Goal: Task Accomplishment & Management: Manage account settings

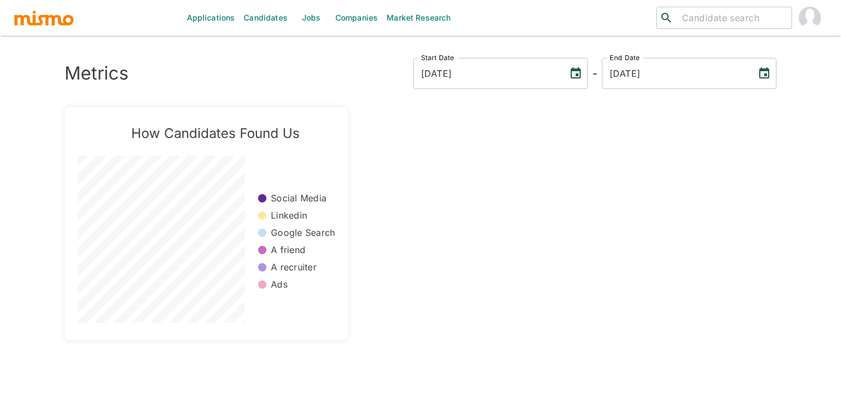
click at [309, 16] on link "Jobs" at bounding box center [311, 18] width 39 height 36
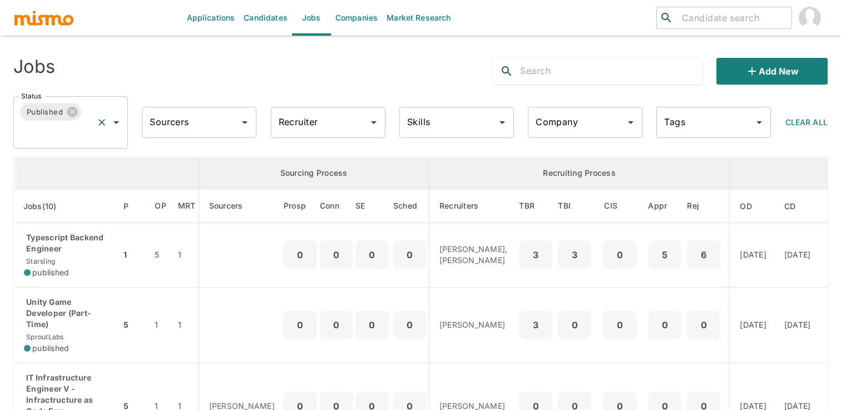
click at [118, 121] on icon "Open" at bounding box center [116, 122] width 13 height 13
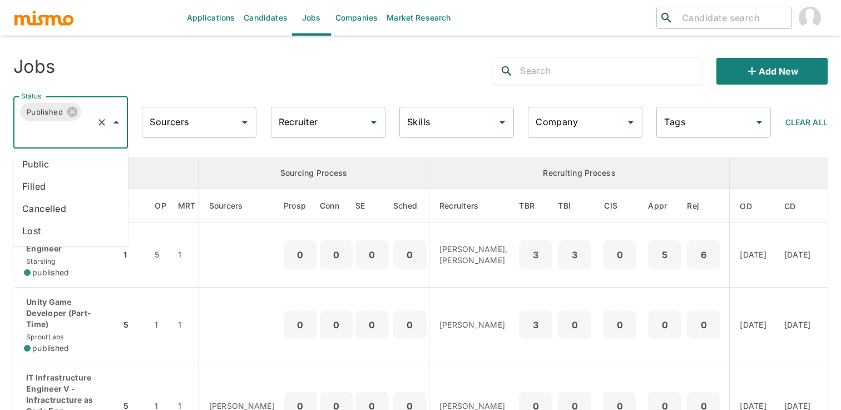
click at [83, 168] on li "Public" at bounding box center [70, 164] width 115 height 22
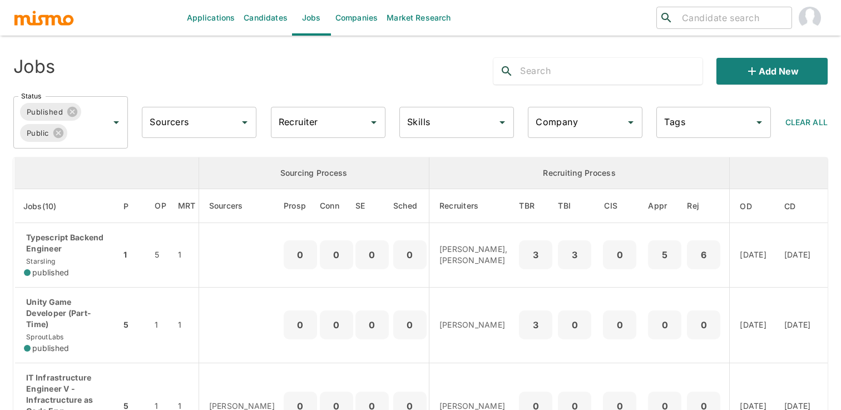
click at [585, 57] on div "Add new" at bounding box center [655, 67] width 343 height 36
click at [558, 75] on input "text" at bounding box center [611, 71] width 182 height 18
click at [313, 122] on input "Recruiter" at bounding box center [320, 122] width 88 height 21
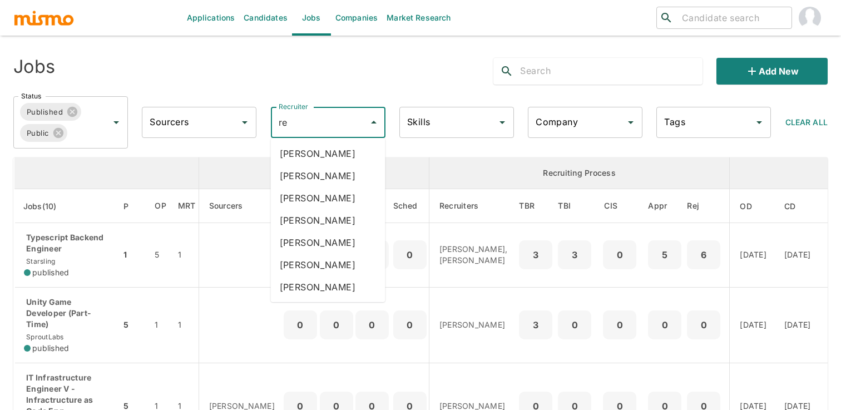
type input "rec"
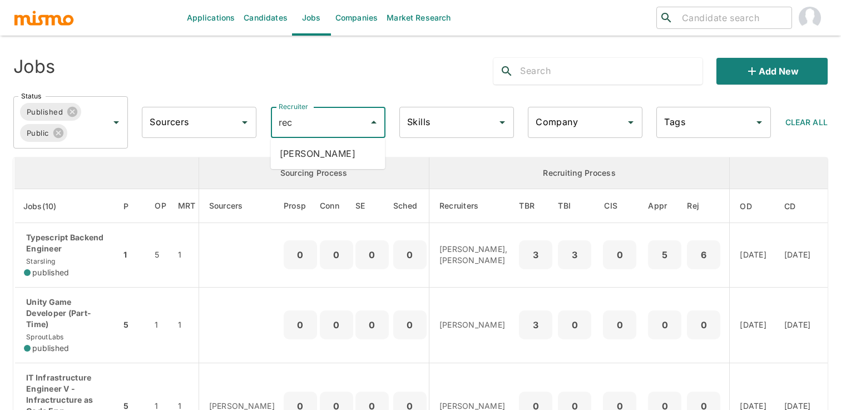
click at [331, 153] on li "Precious Armstrong" at bounding box center [328, 153] width 115 height 22
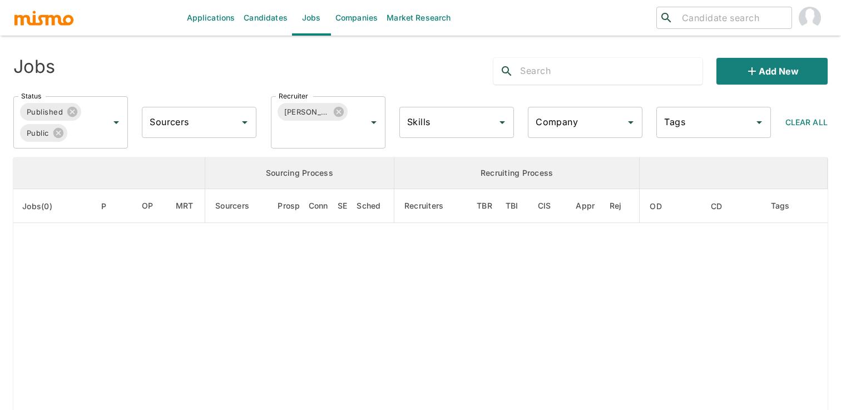
click at [339, 113] on icon at bounding box center [338, 112] width 12 height 12
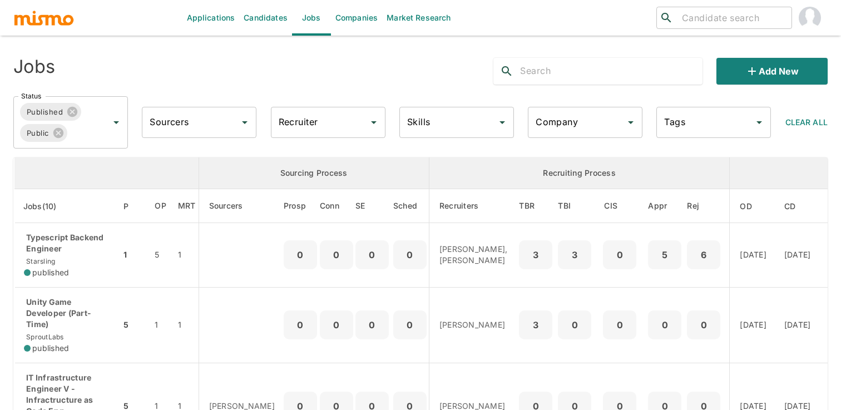
drag, startPoint x: 118, startPoint y: 121, endPoint x: 328, endPoint y: 122, distance: 210.1
click at [328, 122] on input "Recruiter" at bounding box center [320, 122] width 88 height 21
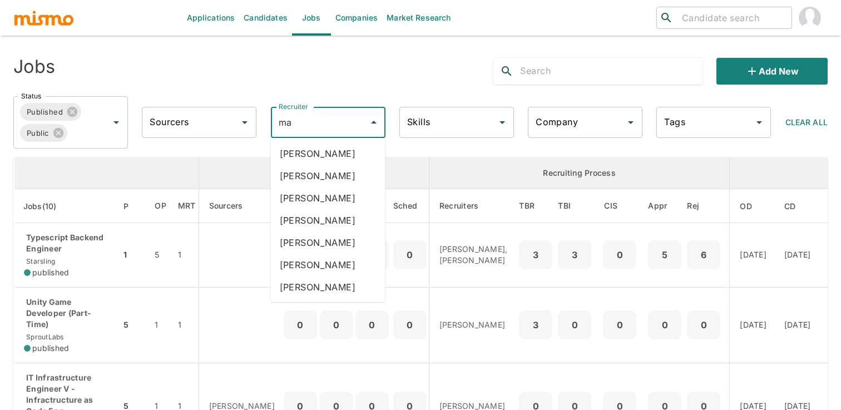
type input "mai"
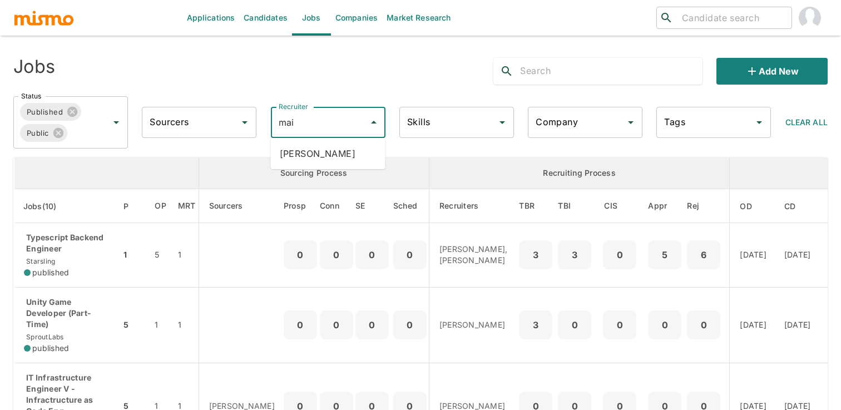
click at [332, 166] on ul "Maia Reyes" at bounding box center [328, 153] width 115 height 31
drag, startPoint x: 328, startPoint y: 122, endPoint x: 324, endPoint y: 158, distance: 36.4
click at [324, 158] on li "Maia Reyes" at bounding box center [328, 153] width 115 height 22
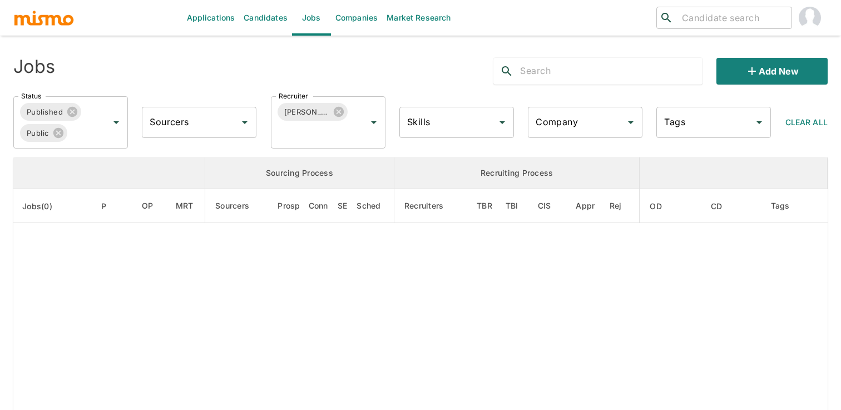
click at [399, 48] on div "Applications Candidates Jobs Companies Market Research ​ ​ Jobs Add new Status …" at bounding box center [420, 218] width 814 height 410
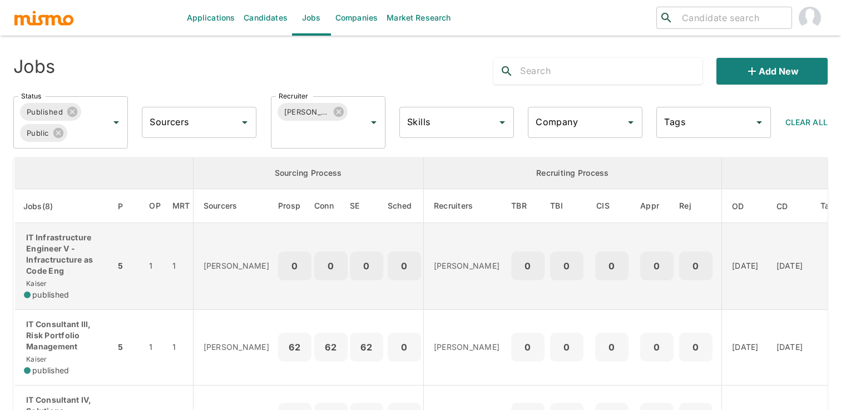
click at [188, 284] on td "1" at bounding box center [181, 266] width 23 height 87
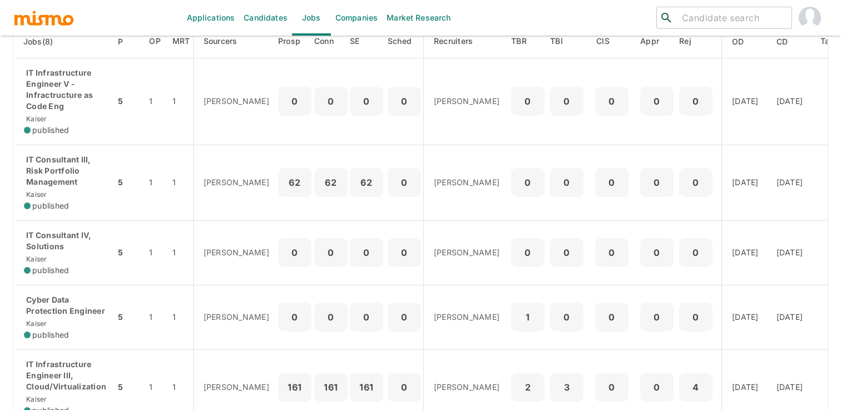
scroll to position [194, 0]
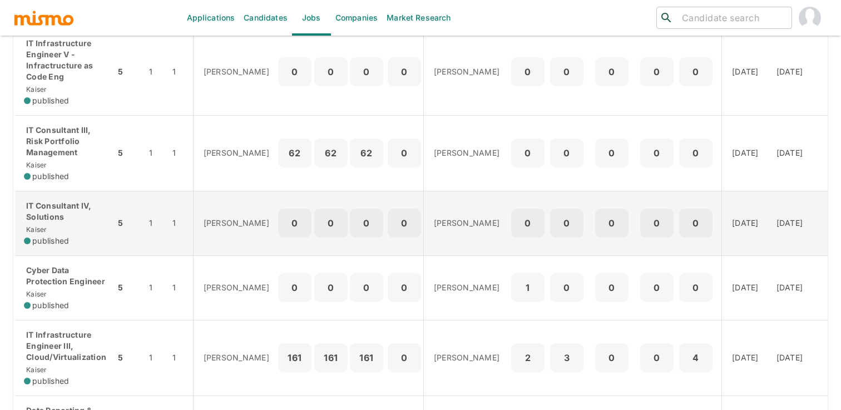
click at [314, 208] on td "0" at bounding box center [330, 223] width 33 height 64
click at [354, 217] on p "0" at bounding box center [366, 223] width 24 height 16
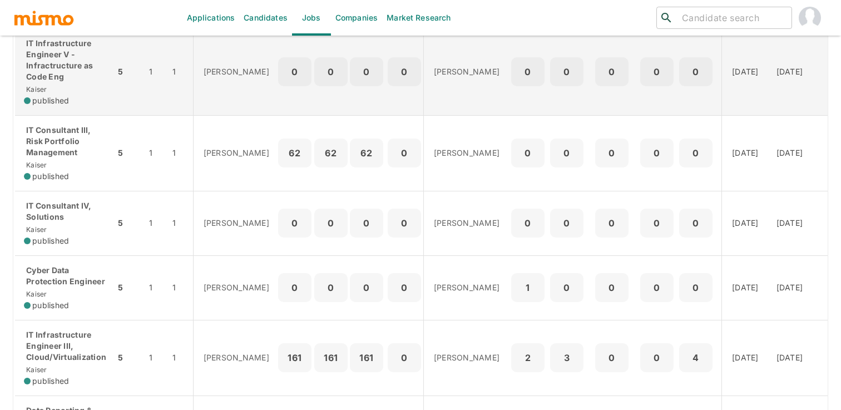
scroll to position [0, 0]
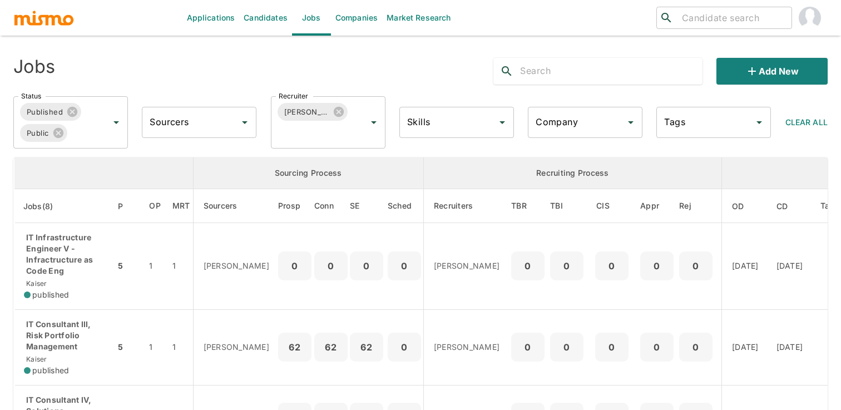
click at [426, 61] on div "Jobs Add new" at bounding box center [415, 67] width 823 height 36
click at [314, 62] on div "Jobs" at bounding box center [175, 67] width 343 height 36
click at [463, 62] on div "Jobs Add new" at bounding box center [415, 67] width 823 height 36
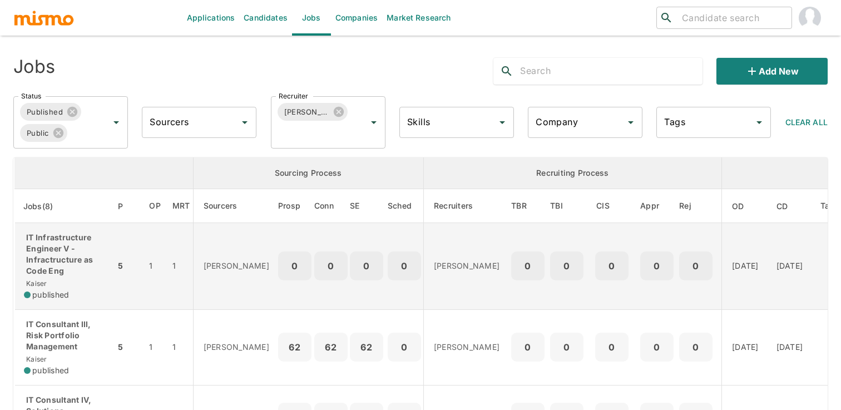
click at [173, 248] on td "1" at bounding box center [181, 266] width 23 height 87
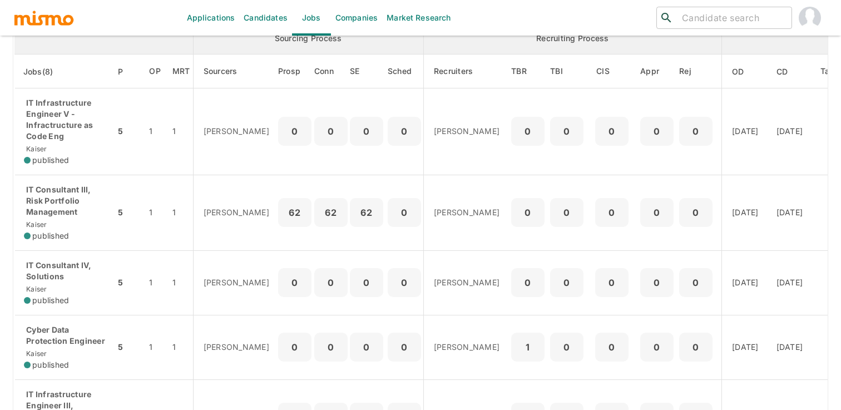
scroll to position [155, 0]
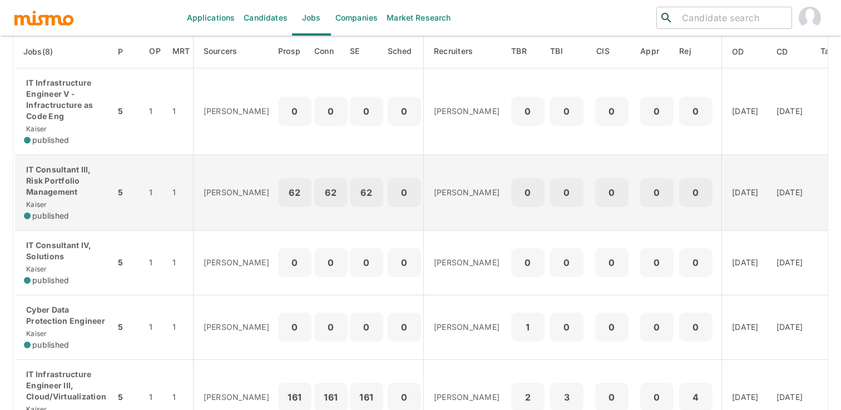
click at [314, 170] on td "62" at bounding box center [330, 193] width 33 height 76
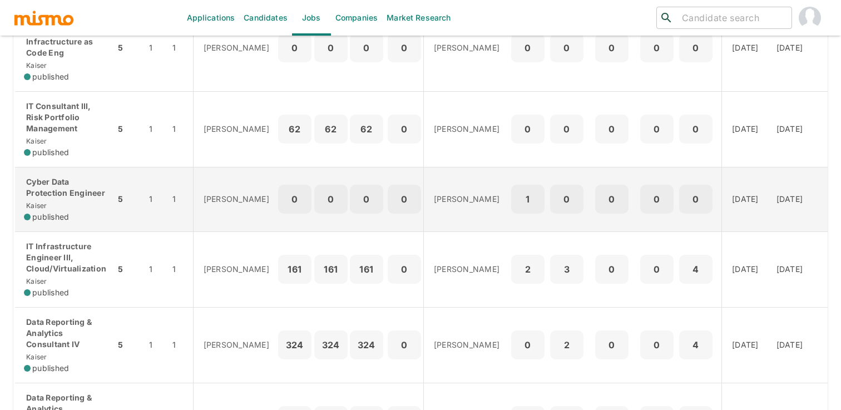
scroll to position [285, 0]
click at [423, 191] on td "Maia Reyes" at bounding box center [465, 197] width 85 height 64
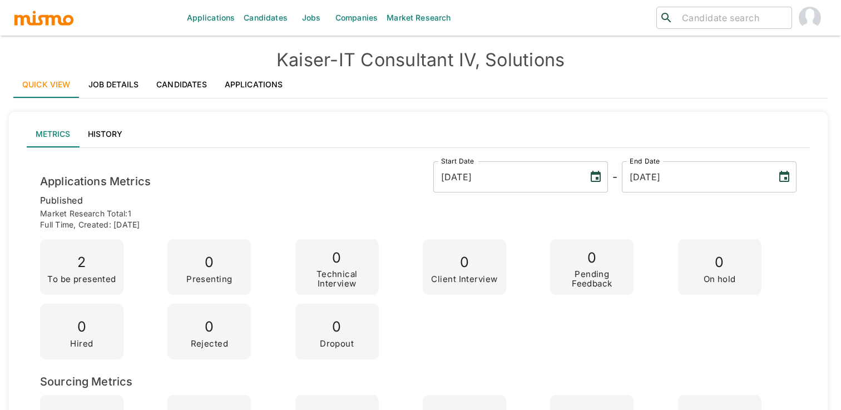
click at [106, 88] on link "Job Details" at bounding box center [113, 84] width 68 height 27
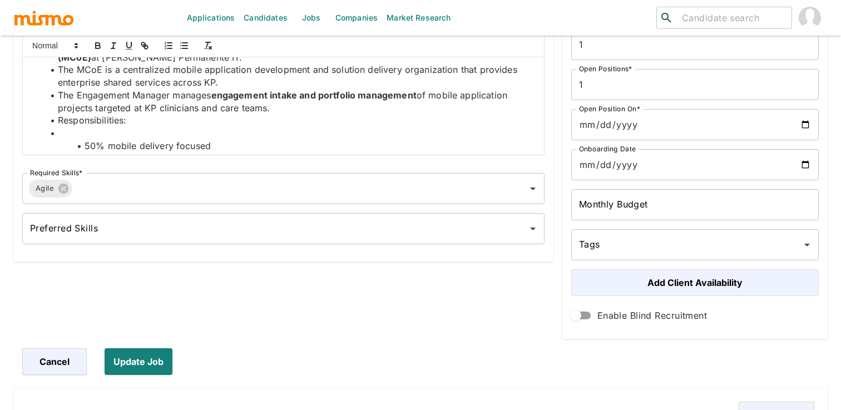
scroll to position [171, 0]
click at [203, 122] on li "Responsibilities:" at bounding box center [289, 119] width 491 height 13
click at [181, 126] on li at bounding box center [289, 132] width 491 height 13
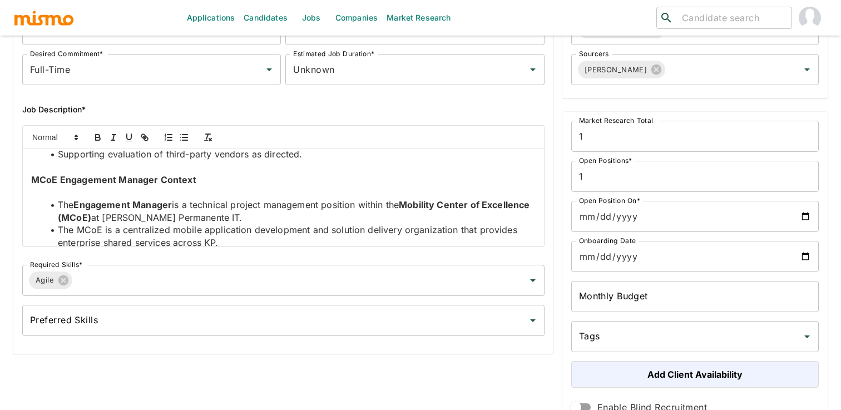
scroll to position [105, 0]
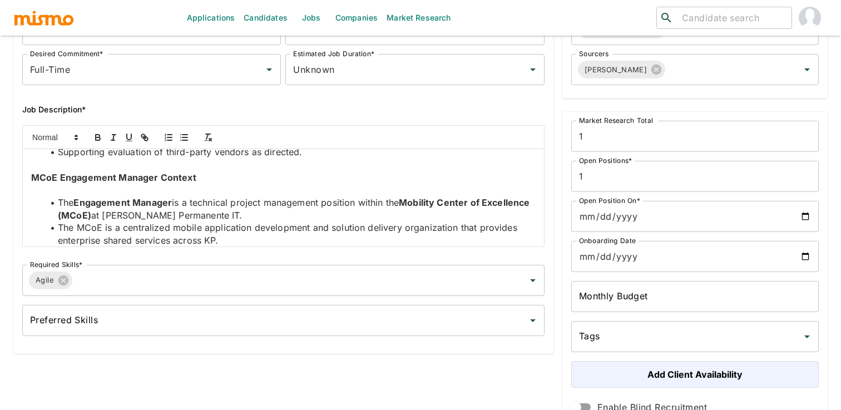
click at [166, 175] on strong "MCoE Engagement Manager Context" at bounding box center [113, 177] width 165 height 11
click at [181, 177] on strong "MCoE Engagement Manager Context" at bounding box center [113, 177] width 165 height 11
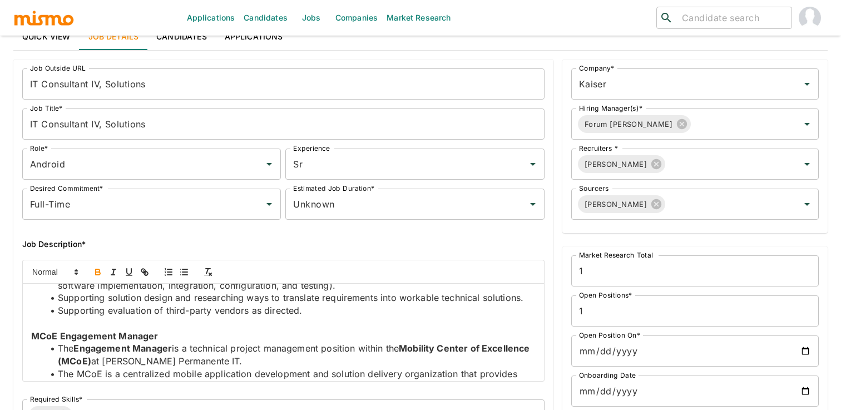
scroll to position [0, 0]
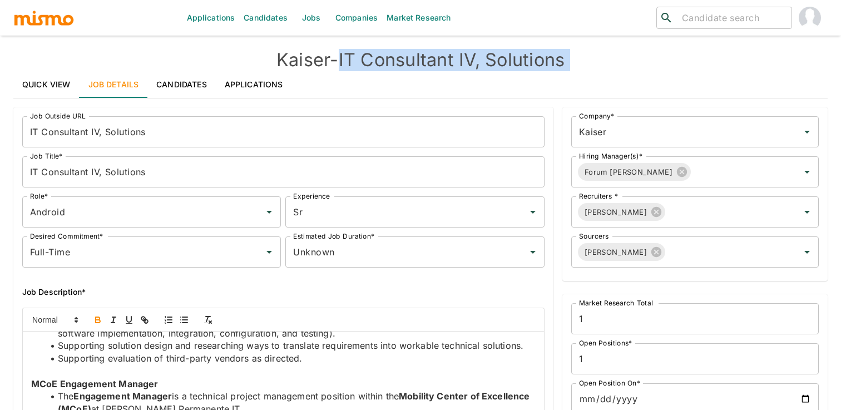
drag, startPoint x: 344, startPoint y: 58, endPoint x: 588, endPoint y: 79, distance: 245.5
copy div "IT Consultant IV, Solutions Quick View Job Details Candidates Applications"
click at [588, 65] on h4 "Kaiser - IT Consultant IV, Solutions" at bounding box center [420, 60] width 814 height 22
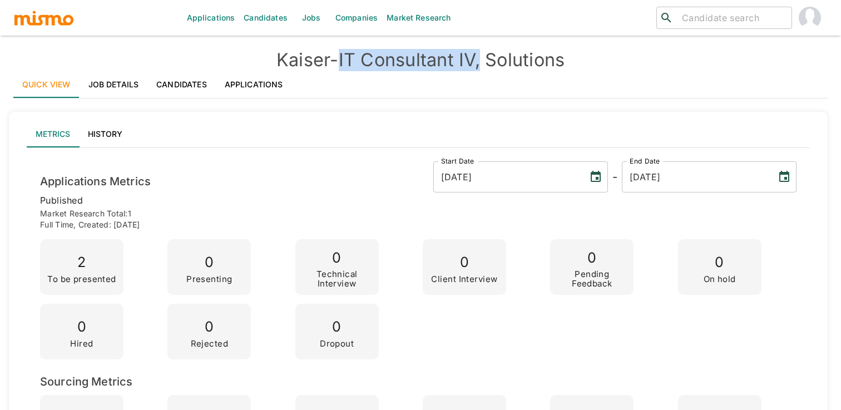
drag, startPoint x: 343, startPoint y: 65, endPoint x: 483, endPoint y: 55, distance: 139.9
click at [483, 55] on h4 "Kaiser - IT Consultant IV, Solutions" at bounding box center [420, 60] width 814 height 22
click at [477, 57] on h4 "Kaiser - IT Consultant IV, Solutions" at bounding box center [420, 60] width 814 height 22
drag, startPoint x: 478, startPoint y: 57, endPoint x: 343, endPoint y: 58, distance: 134.5
click at [343, 58] on h4 "Kaiser - IT Consultant IV, Solutions" at bounding box center [420, 60] width 814 height 22
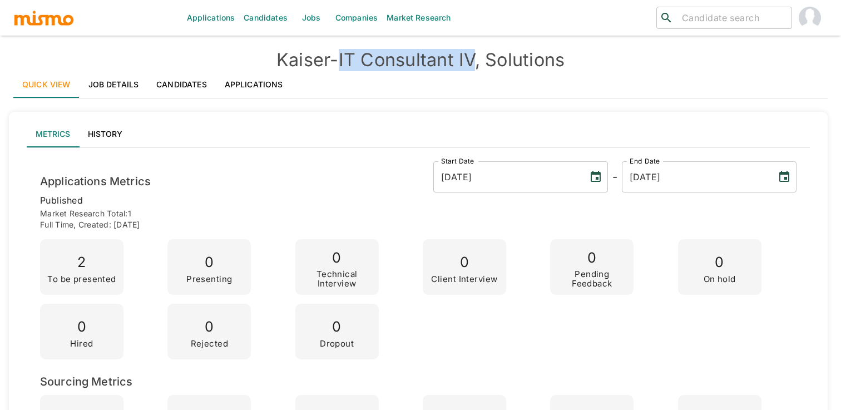
click at [116, 83] on link "Job Details" at bounding box center [113, 84] width 68 height 27
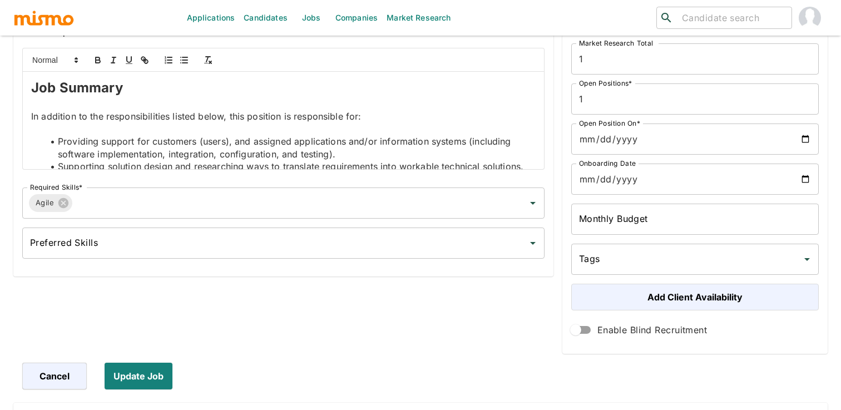
scroll to position [288, 0]
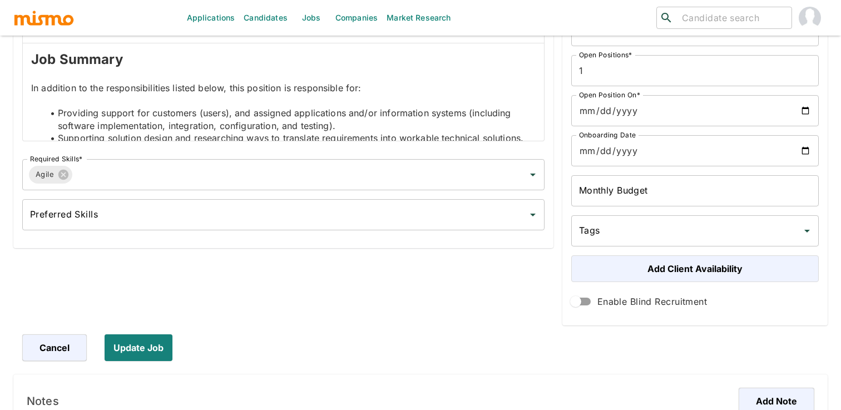
click at [195, 122] on li "Providing support for customers (users), and assigned applications and/or infor…" at bounding box center [289, 119] width 491 height 25
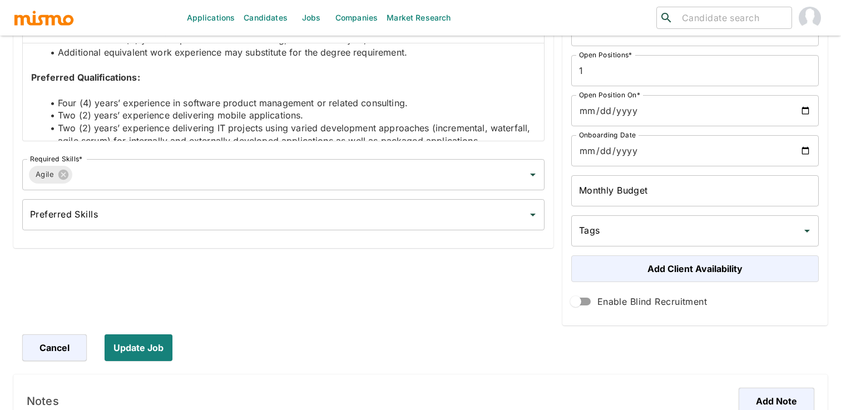
scroll to position [1719, 0]
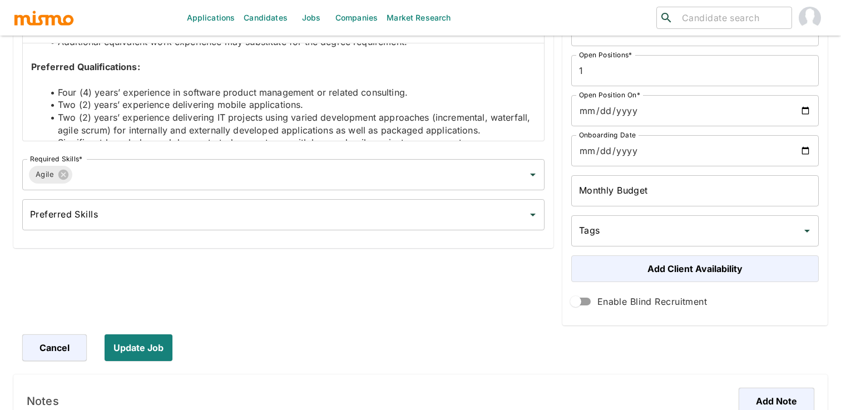
click at [143, 73] on p at bounding box center [283, 79] width 504 height 13
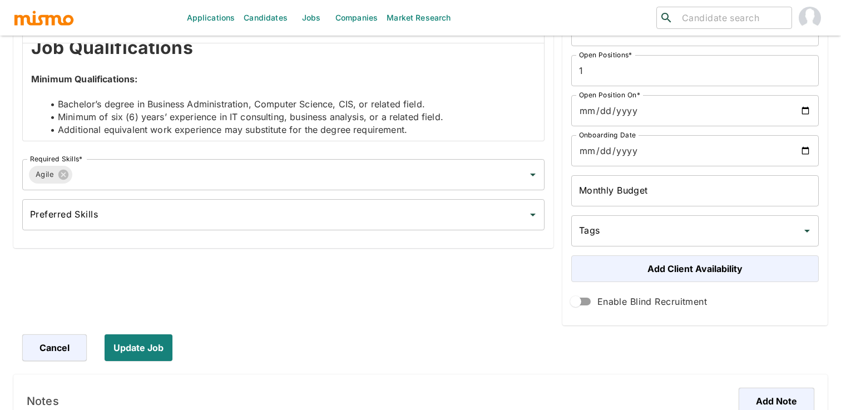
scroll to position [1625, 0]
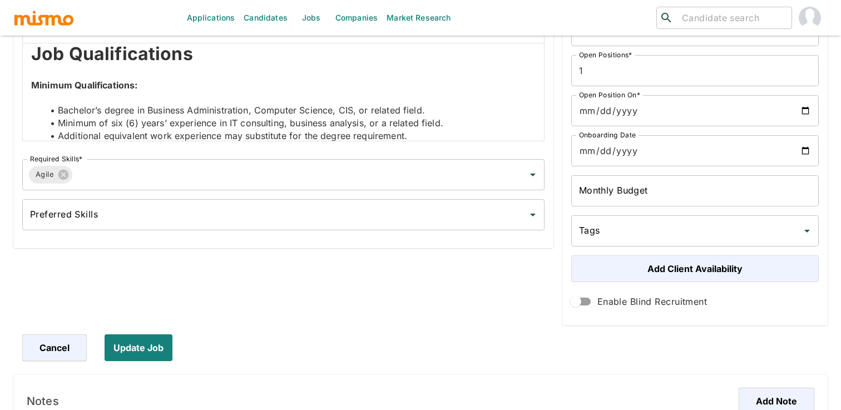
click at [217, 92] on p at bounding box center [283, 98] width 504 height 13
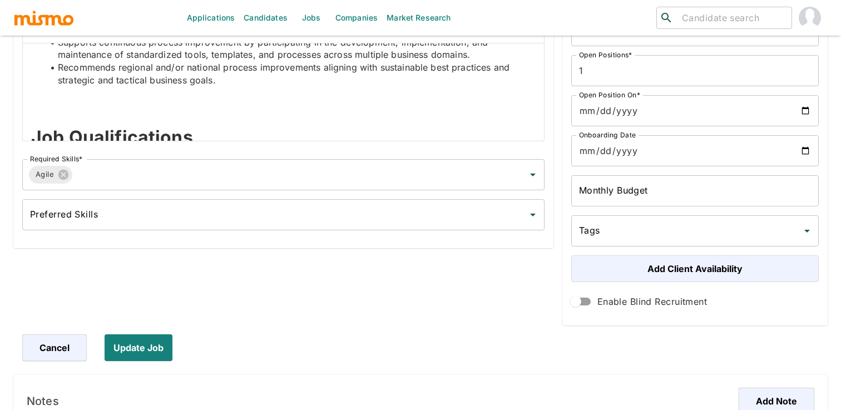
scroll to position [1550, 0]
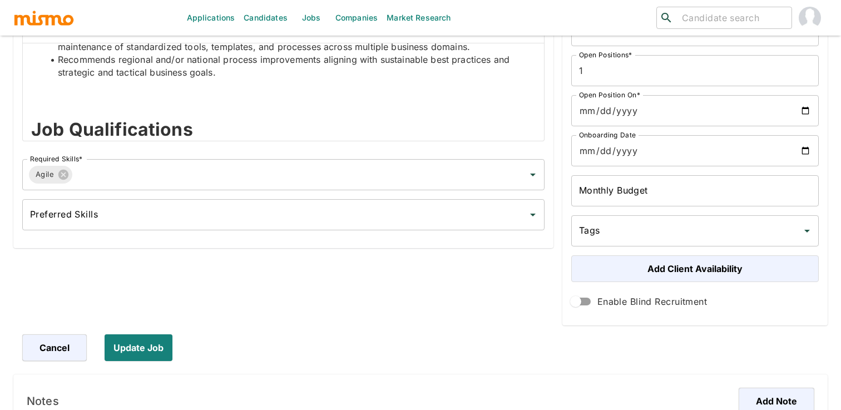
click at [174, 142] on p at bounding box center [283, 148] width 504 height 13
click at [220, 104] on p at bounding box center [283, 110] width 504 height 13
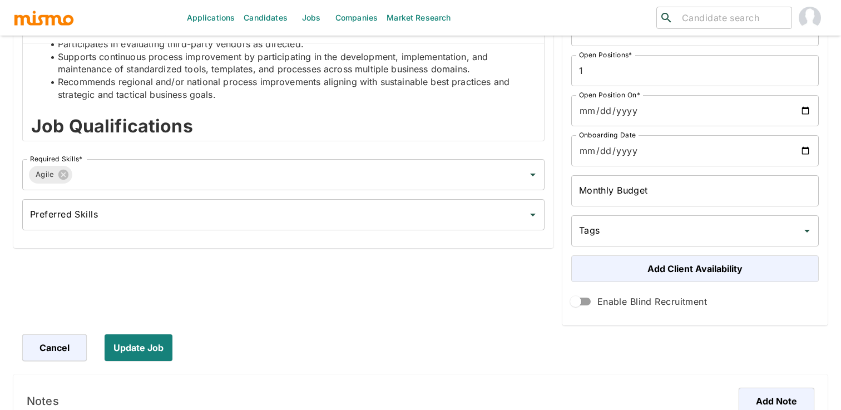
scroll to position [1252, 0]
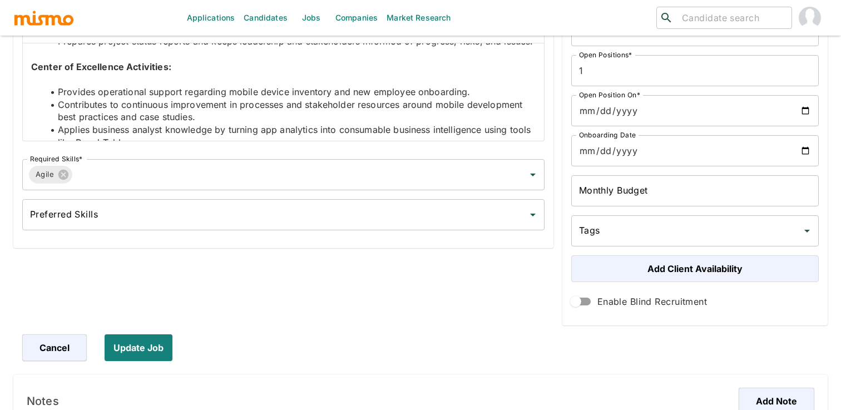
click at [252, 73] on p at bounding box center [283, 79] width 504 height 13
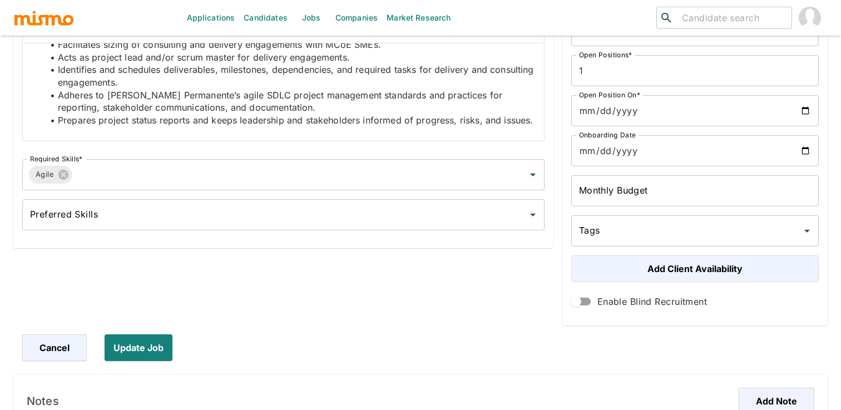
scroll to position [1097, 0]
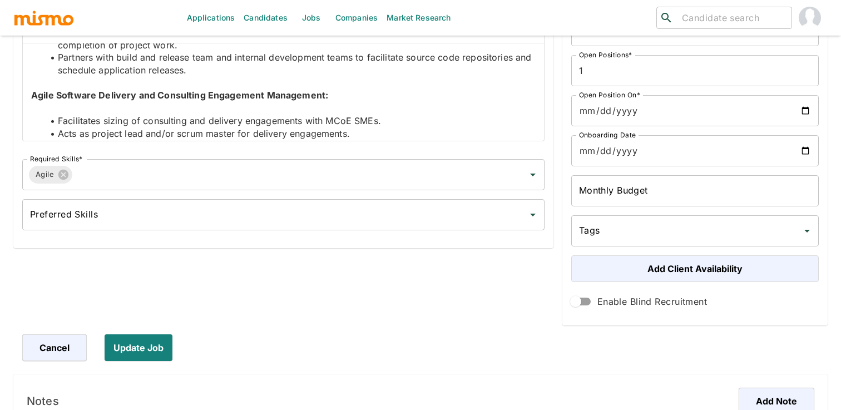
click at [340, 102] on p at bounding box center [283, 108] width 504 height 13
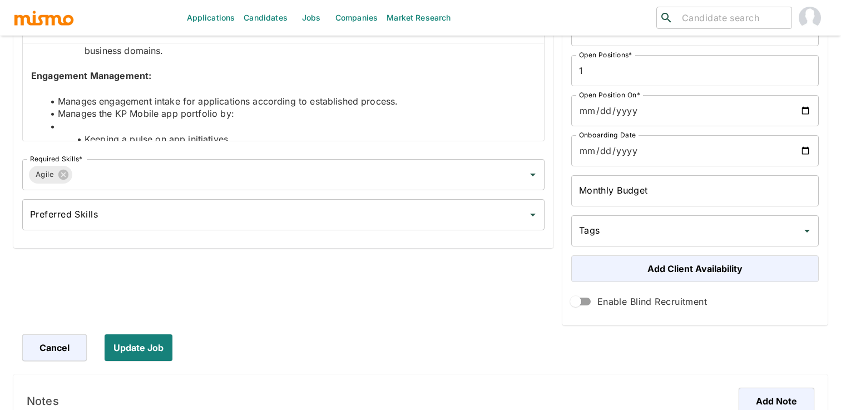
scroll to position [944, 0]
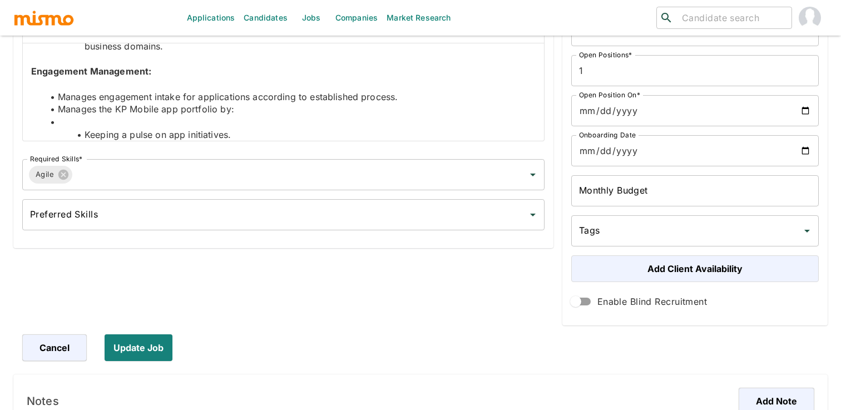
click at [217, 116] on li at bounding box center [289, 122] width 491 height 13
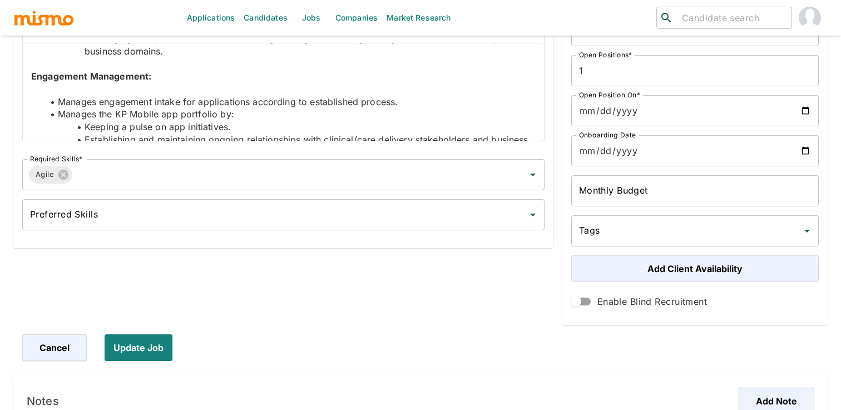
scroll to position [935, 0]
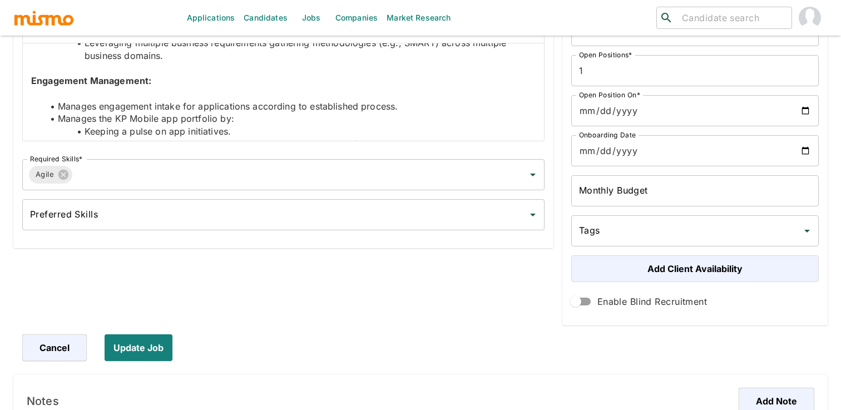
click at [266, 87] on p at bounding box center [283, 93] width 504 height 13
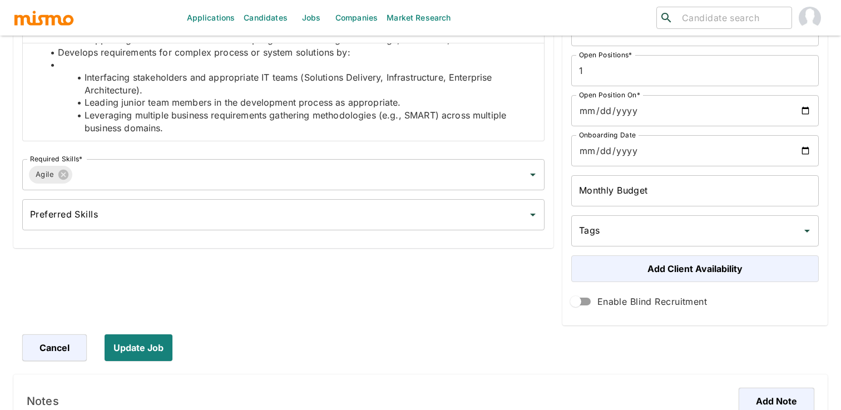
scroll to position [810, 0]
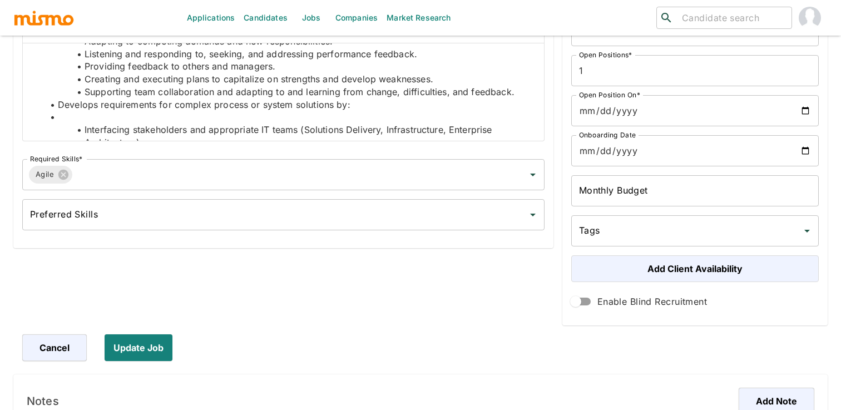
click at [233, 111] on li at bounding box center [289, 117] width 491 height 13
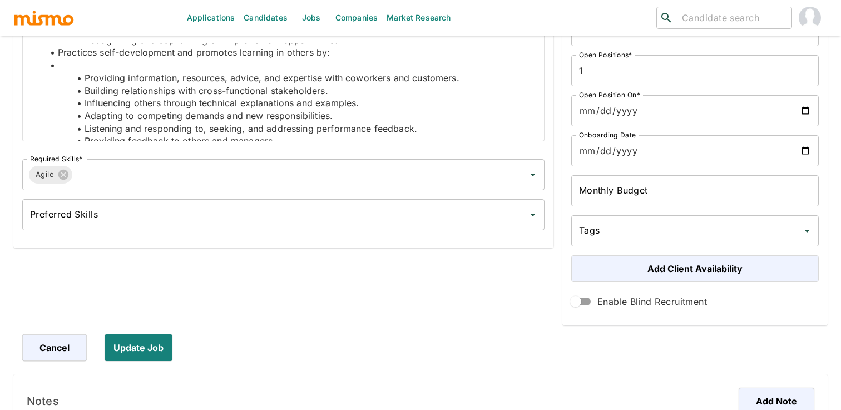
scroll to position [685, 0]
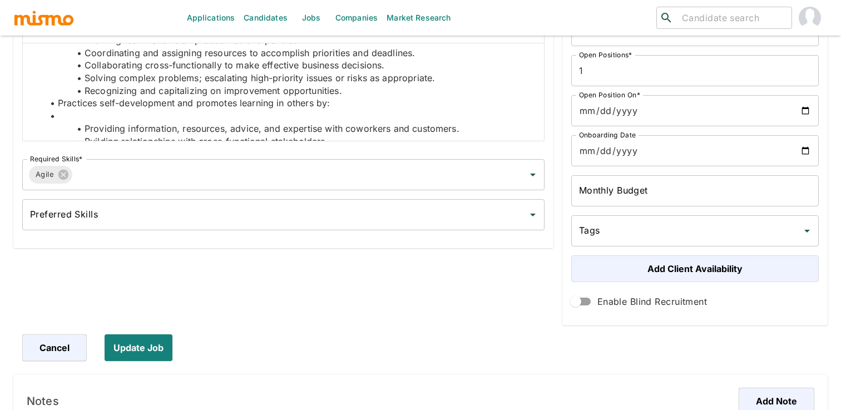
click at [300, 110] on li at bounding box center [289, 116] width 491 height 13
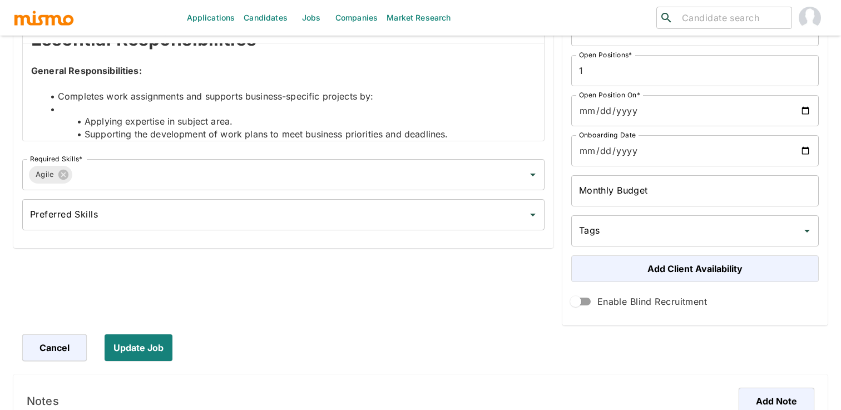
scroll to position [573, 0]
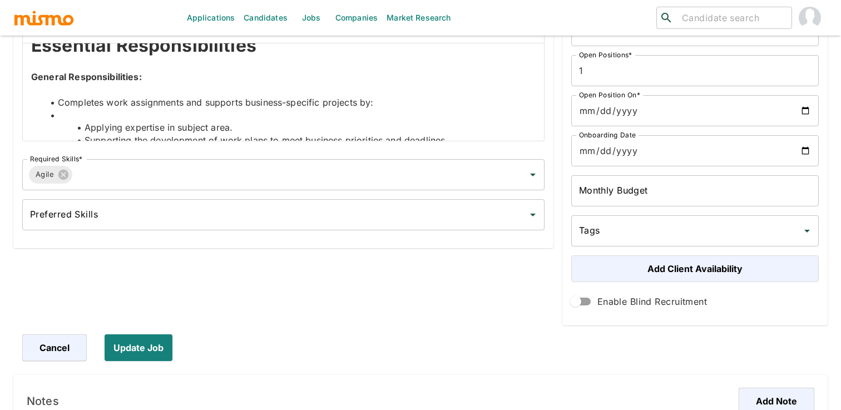
click at [261, 109] on li at bounding box center [289, 115] width 491 height 13
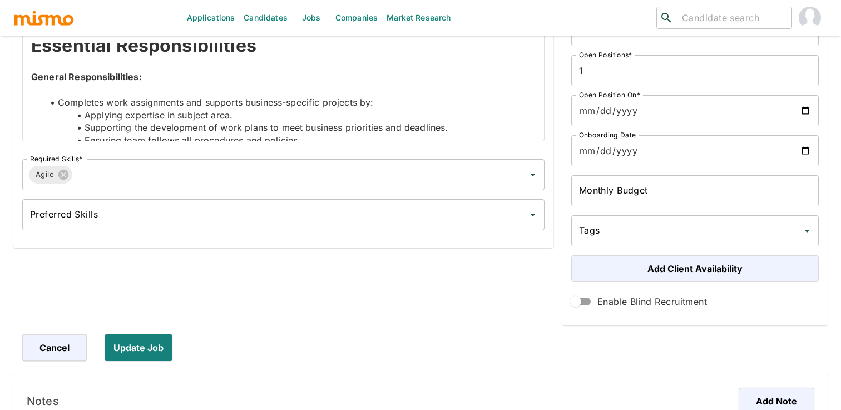
click at [186, 71] on p "General Responsibilities:" at bounding box center [283, 77] width 504 height 13
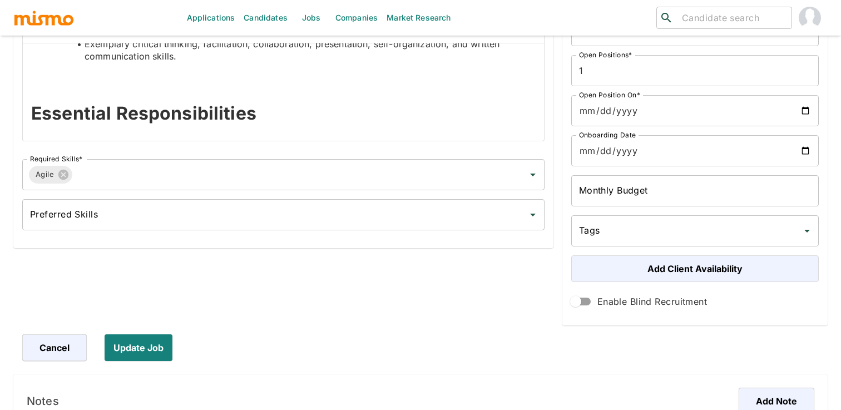
scroll to position [460, 0]
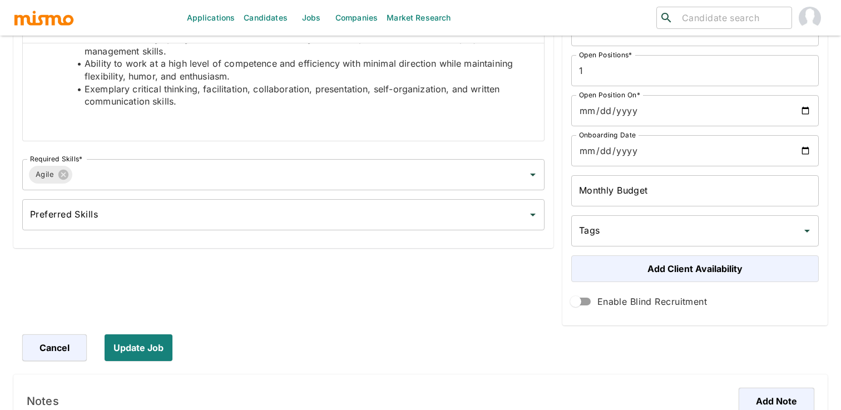
click at [169, 133] on p at bounding box center [283, 139] width 504 height 13
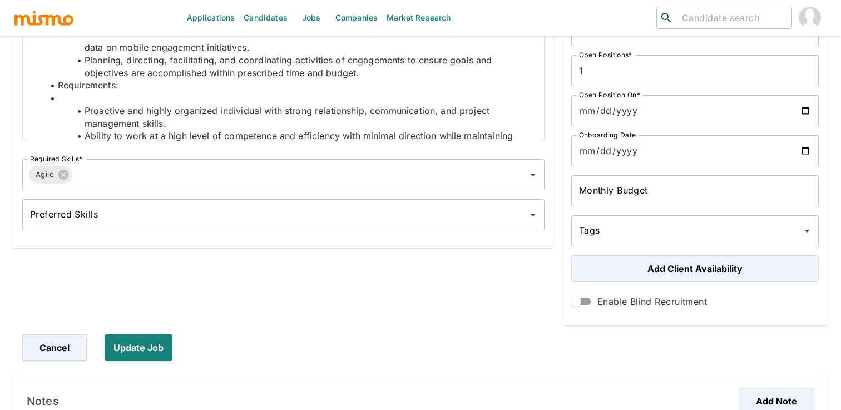
scroll to position [387, 0]
click at [231, 79] on li "Requirements:" at bounding box center [289, 85] width 491 height 13
click at [179, 92] on li at bounding box center [289, 98] width 491 height 13
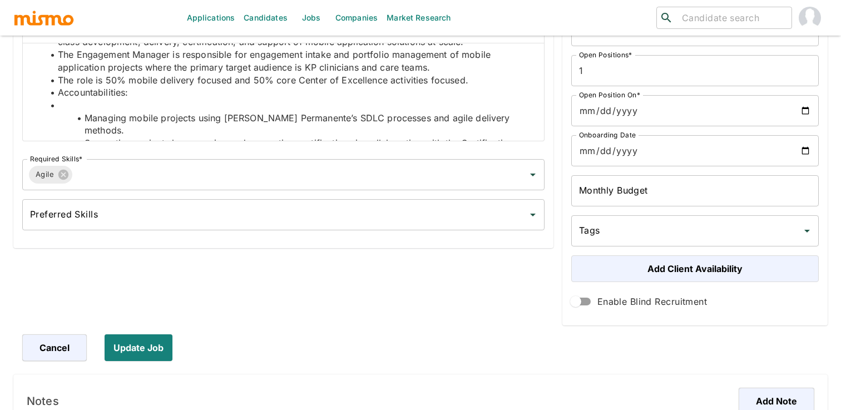
scroll to position [253, 0]
click at [174, 100] on li at bounding box center [289, 106] width 491 height 13
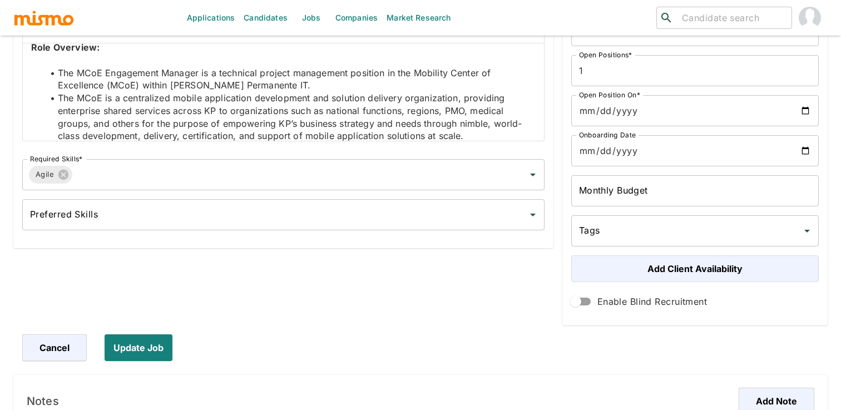
scroll to position [151, 0]
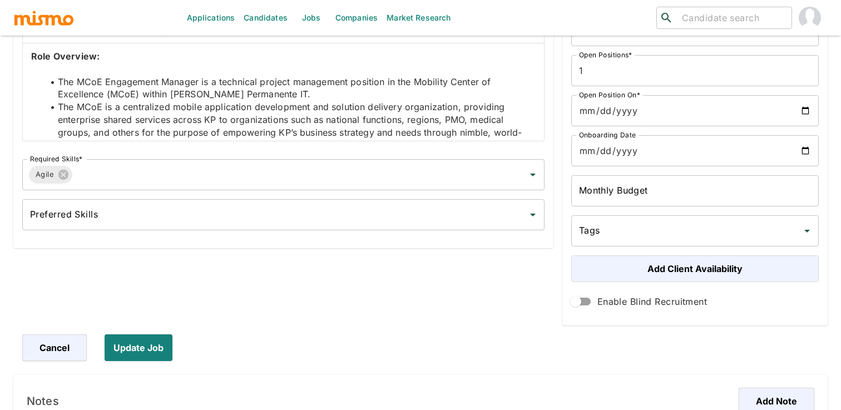
click at [235, 68] on p at bounding box center [283, 69] width 504 height 13
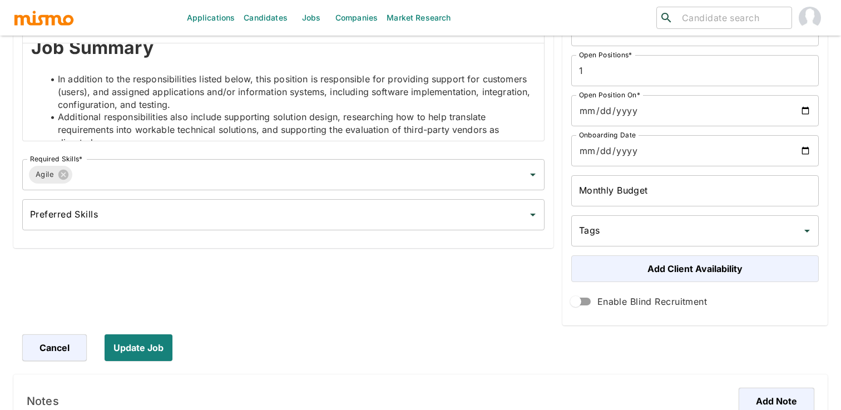
scroll to position [13, 0]
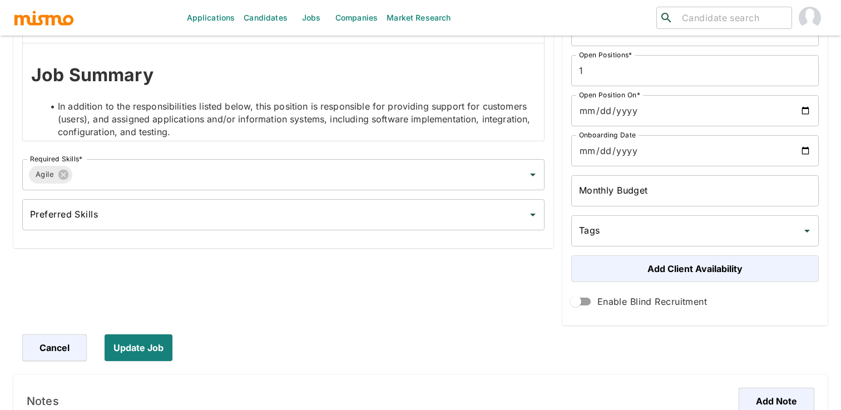
click at [244, 98] on p at bounding box center [283, 94] width 504 height 13
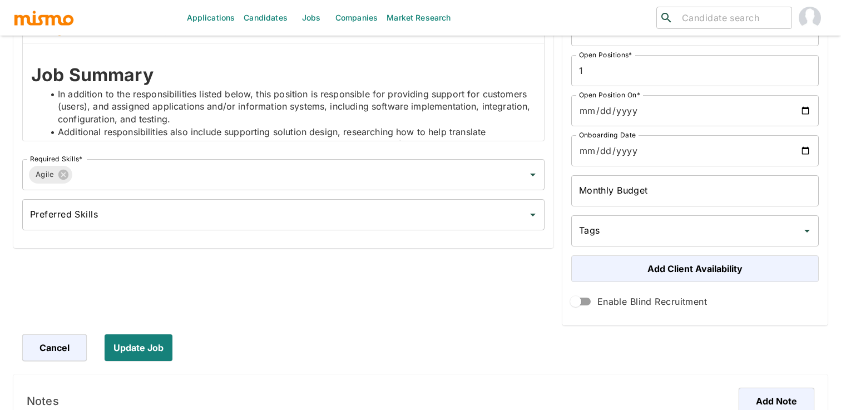
scroll to position [0, 0]
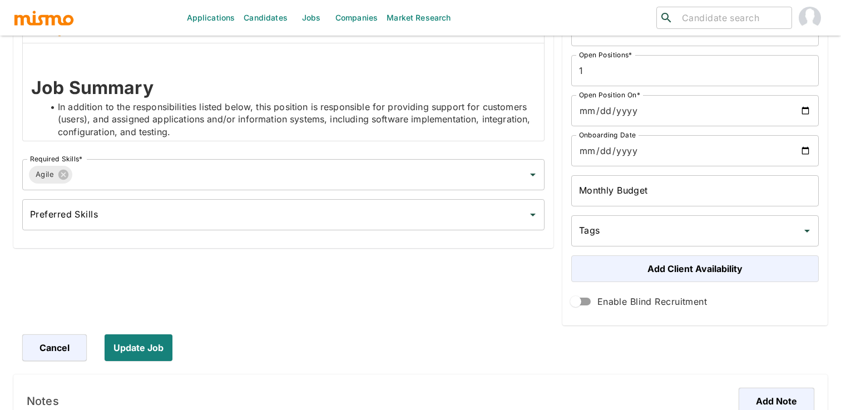
click at [220, 61] on p at bounding box center [283, 56] width 504 height 13
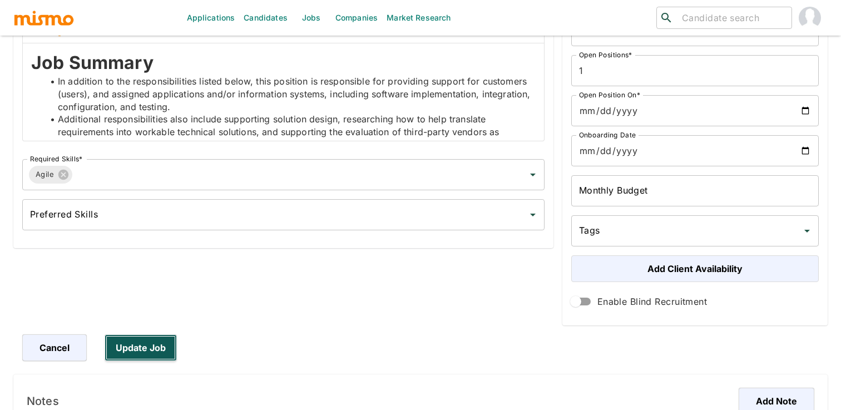
click at [154, 341] on button "Update Job" at bounding box center [141, 347] width 72 height 27
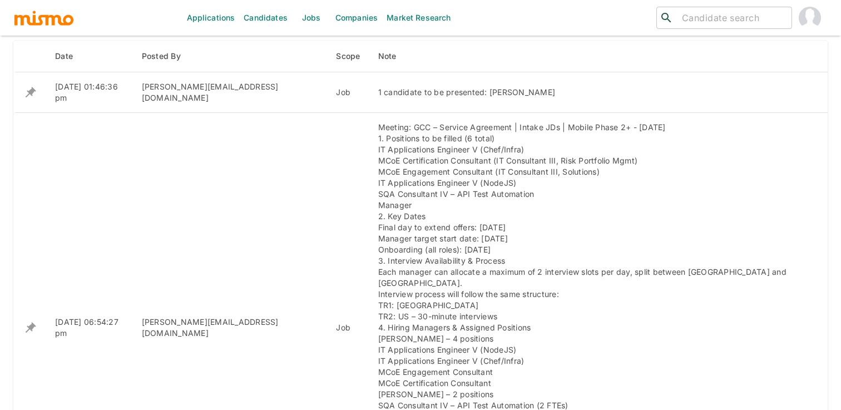
scroll to position [490, 0]
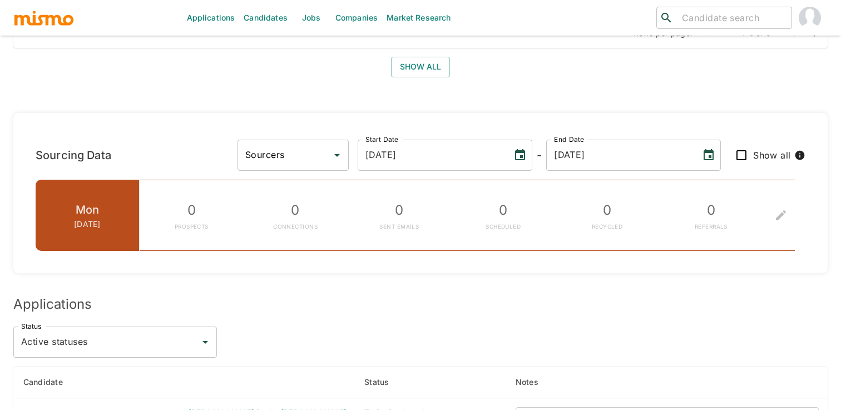
scroll to position [639, 0]
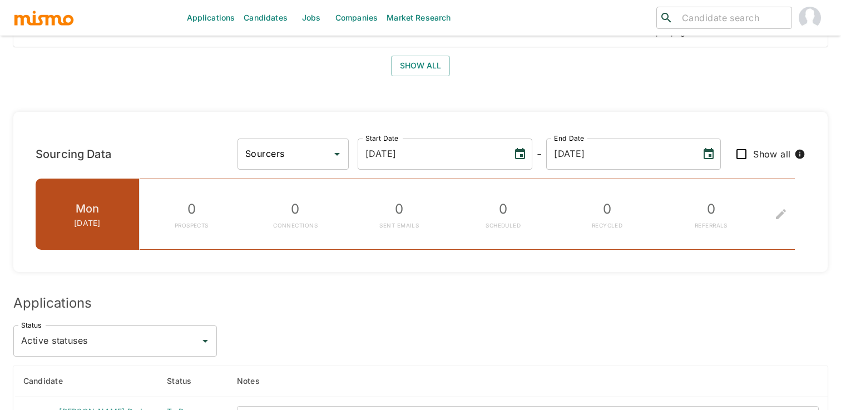
click at [740, 152] on input "Show all" at bounding box center [740, 153] width 23 height 23
checkbox input "true"
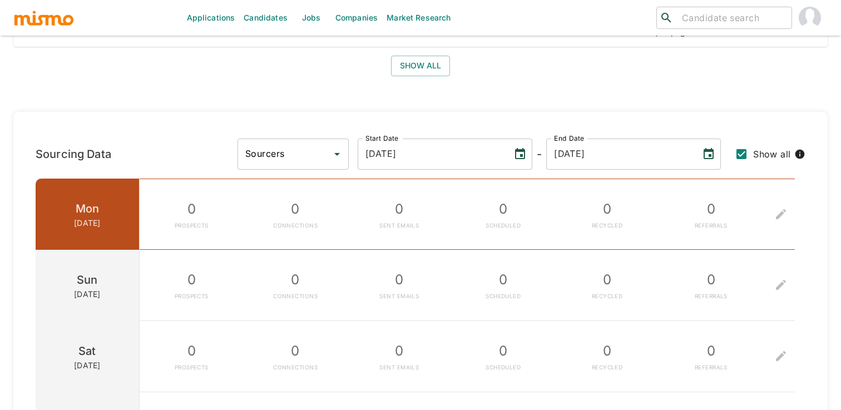
click at [349, 158] on div "Sourcers" at bounding box center [292, 153] width 111 height 31
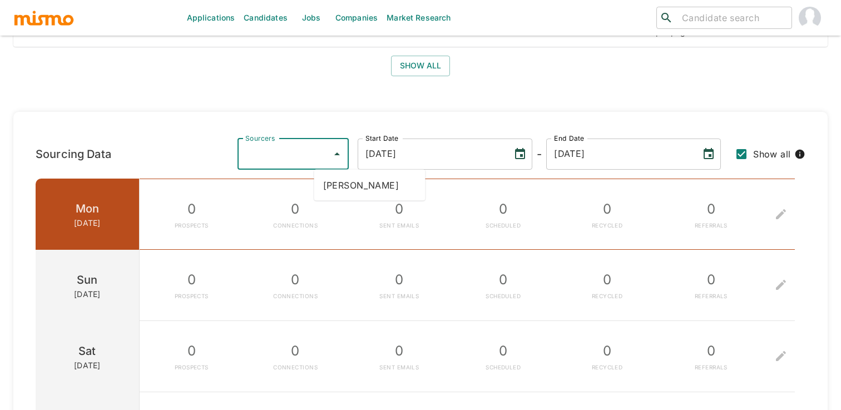
click at [405, 188] on li "[PERSON_NAME]" at bounding box center [369, 185] width 111 height 22
type input "[PERSON_NAME]"
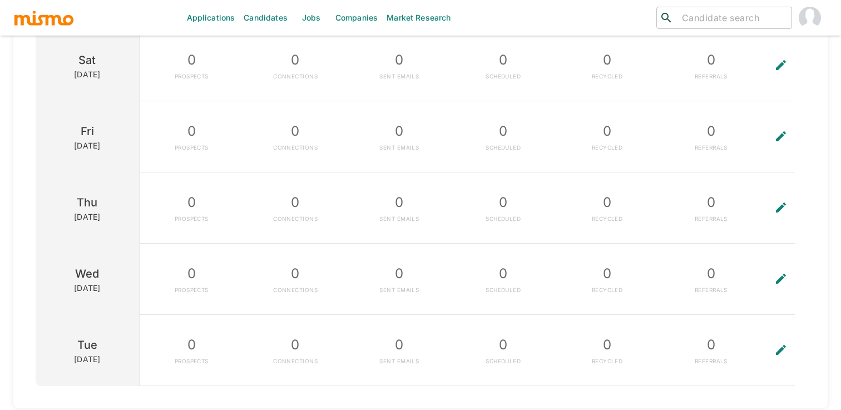
scroll to position [948, 0]
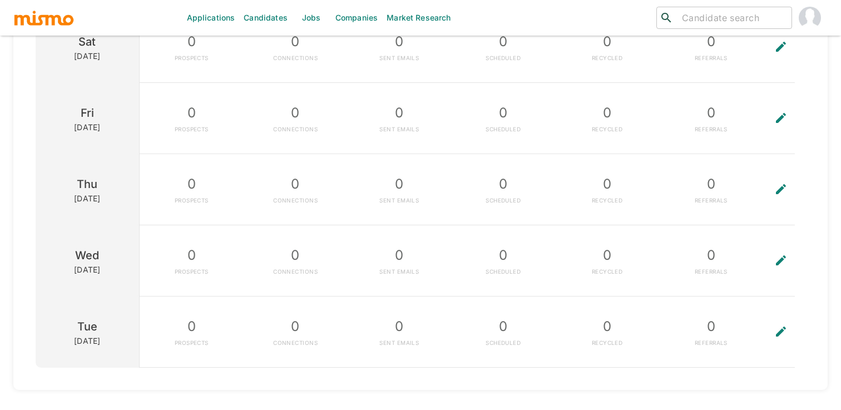
click at [787, 201] on button "To edit the metrics, please select a sourcer first." at bounding box center [781, 189] width 36 height 71
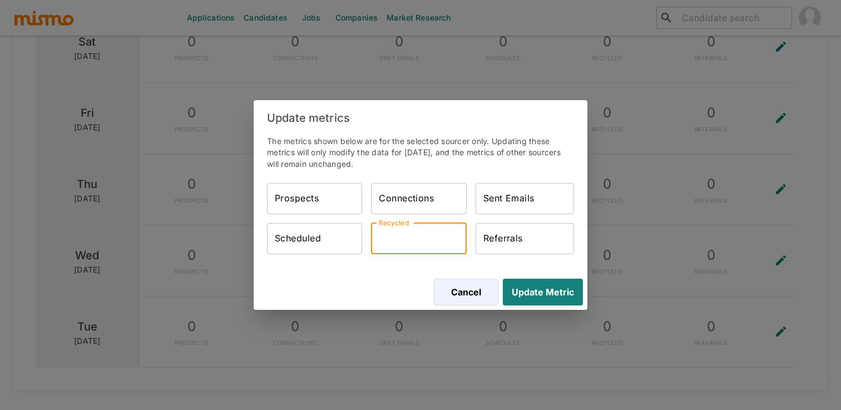
click at [444, 239] on input "Recycled" at bounding box center [418, 238] width 95 height 31
type input "1"
click at [533, 292] on button "Update Metric" at bounding box center [540, 292] width 84 height 27
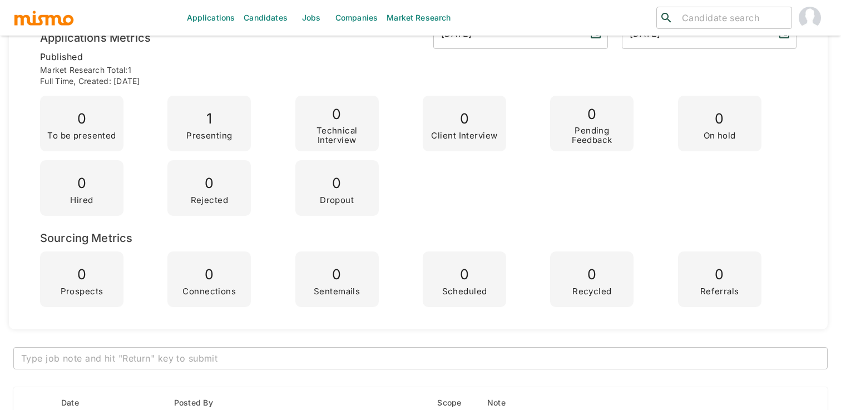
scroll to position [0, 0]
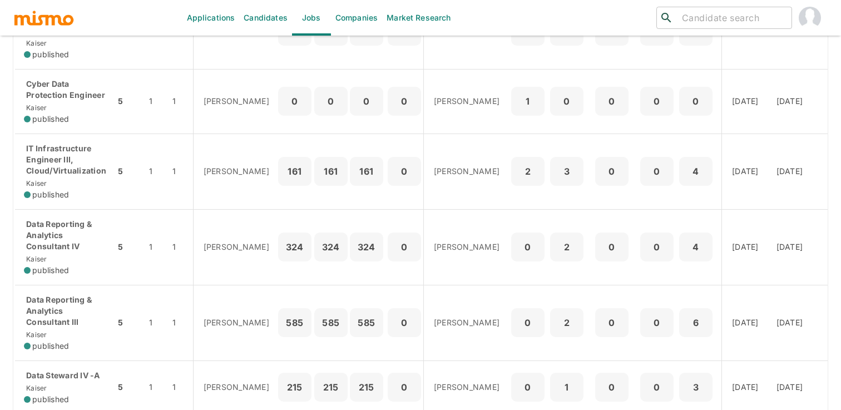
scroll to position [356, 0]
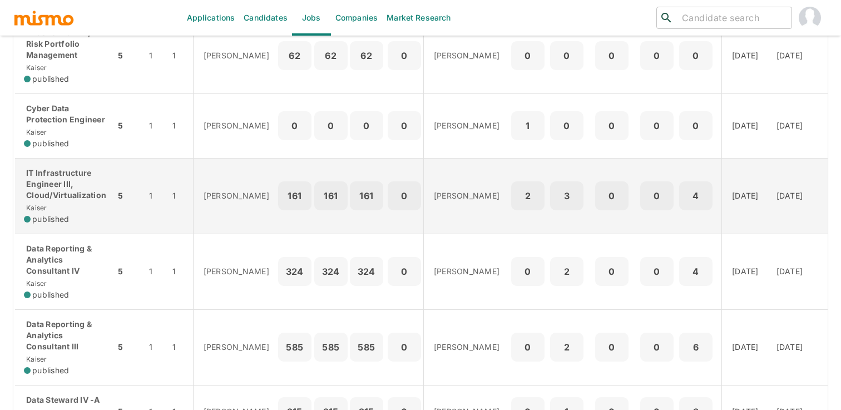
click at [437, 201] on p "[PERSON_NAME]" at bounding box center [467, 195] width 66 height 11
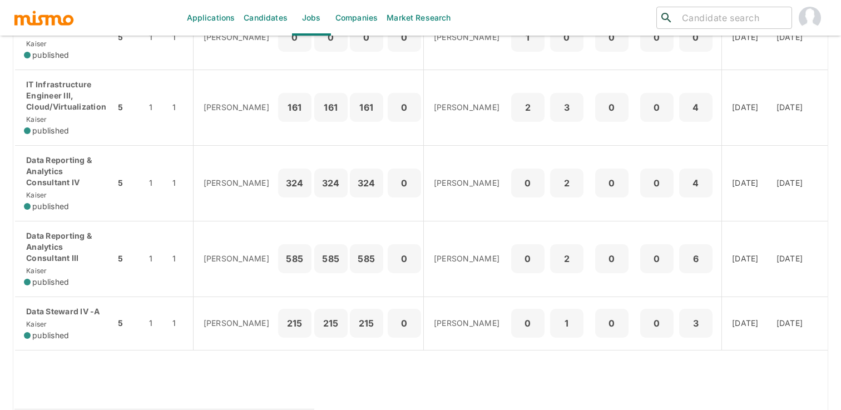
scroll to position [455, 0]
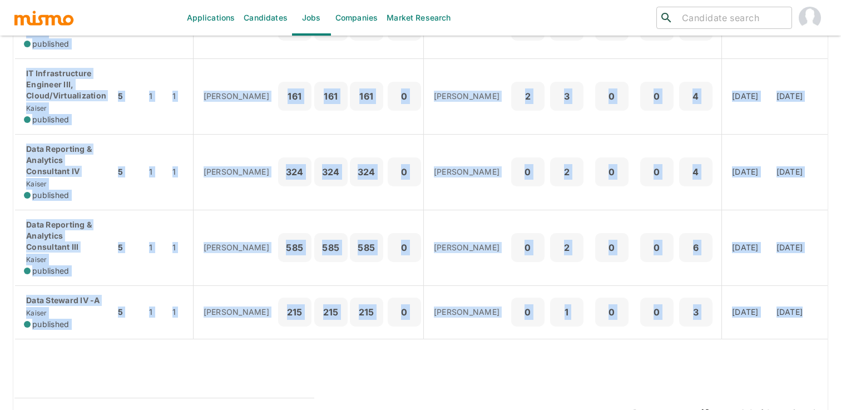
drag, startPoint x: 11, startPoint y: 148, endPoint x: 120, endPoint y: 339, distance: 219.6
click at [158, 360] on td "enhanced table" at bounding box center [164, 368] width 300 height 59
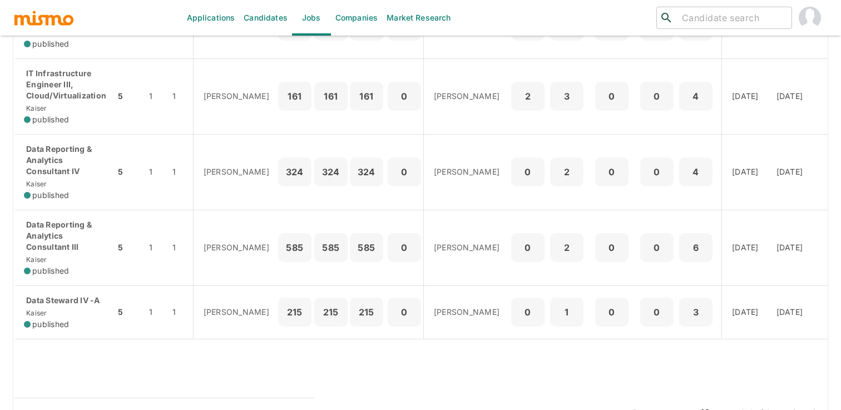
scroll to position [481, 0]
